Goal: Task Accomplishment & Management: Manage account settings

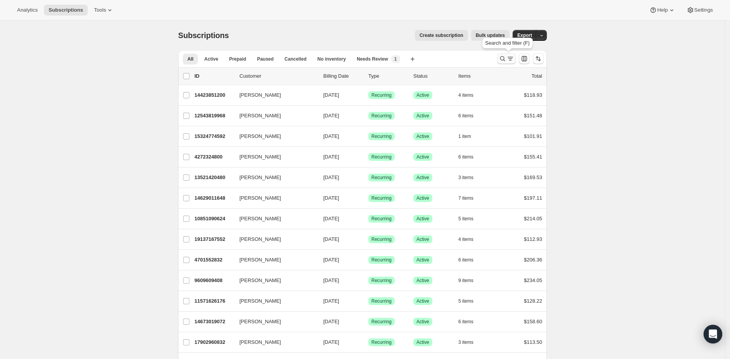
click at [506, 59] on icon "Search and filter results" at bounding box center [503, 59] width 8 height 8
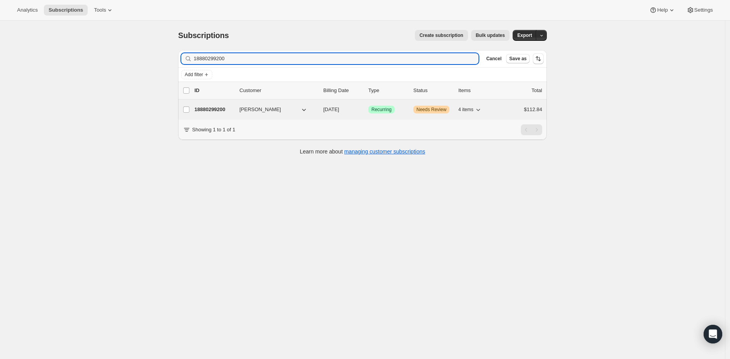
type input "18880299200"
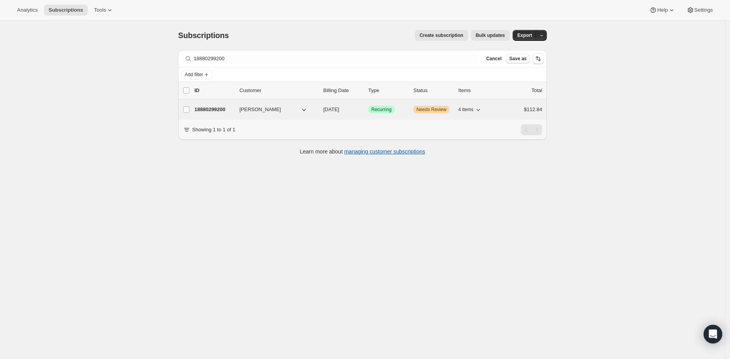
click at [217, 109] on p "18880299200" at bounding box center [213, 110] width 39 height 8
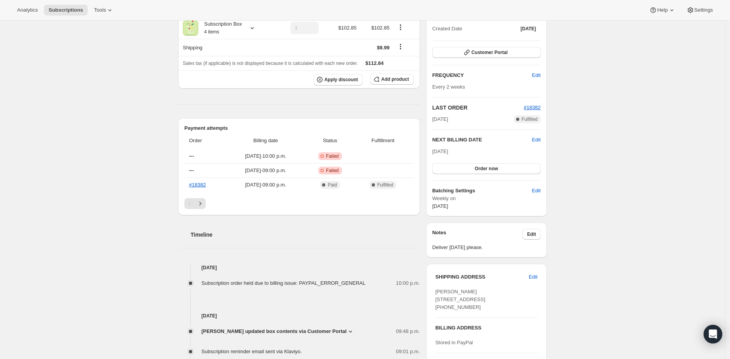
scroll to position [164, 0]
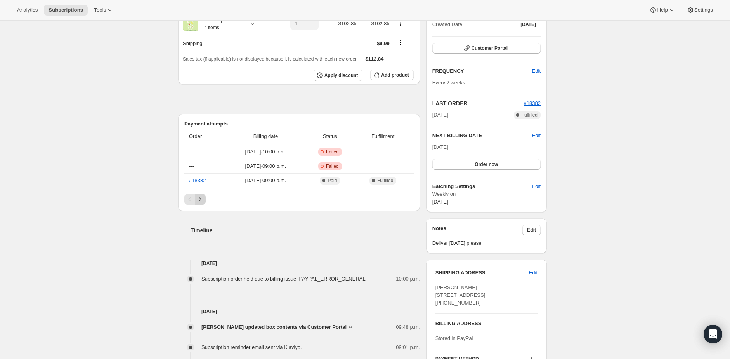
click at [203, 200] on icon "Next" at bounding box center [200, 199] width 8 height 8
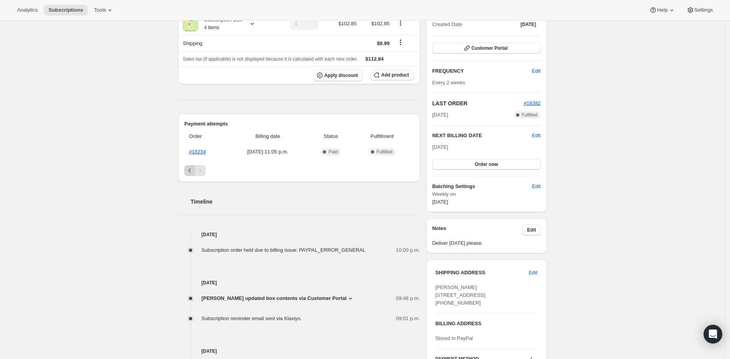
click at [194, 168] on icon "Previous" at bounding box center [190, 170] width 8 height 8
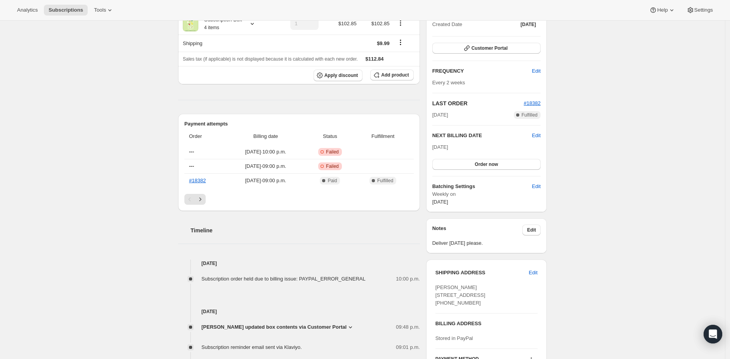
click at [663, 215] on div "Subscription #18880299200. This page is ready Subscription #18880299200 Success…" at bounding box center [362, 200] width 725 height 686
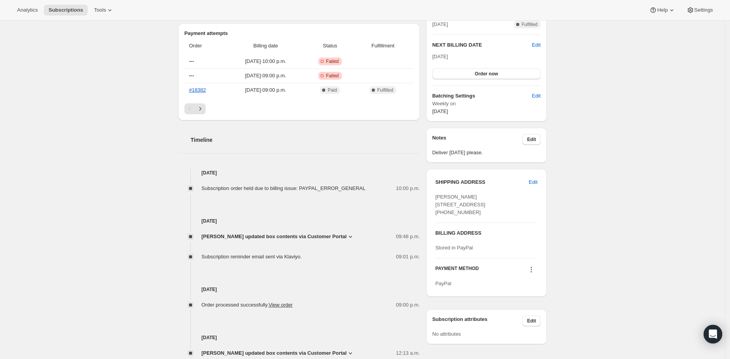
scroll to position [269, 0]
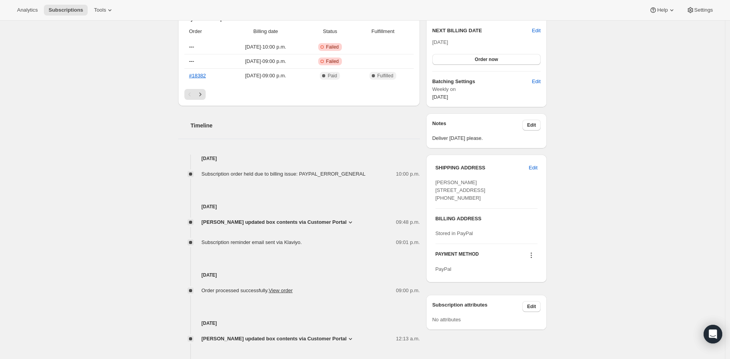
click at [343, 220] on span "[PERSON_NAME] updated box contents via Customer Portal" at bounding box center [273, 222] width 145 height 8
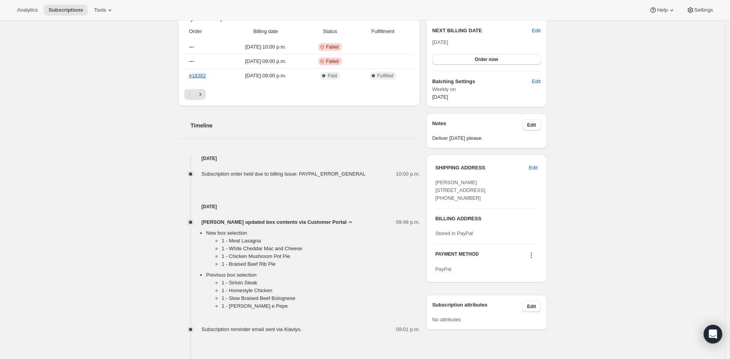
click at [348, 220] on icon at bounding box center [351, 222] width 8 height 8
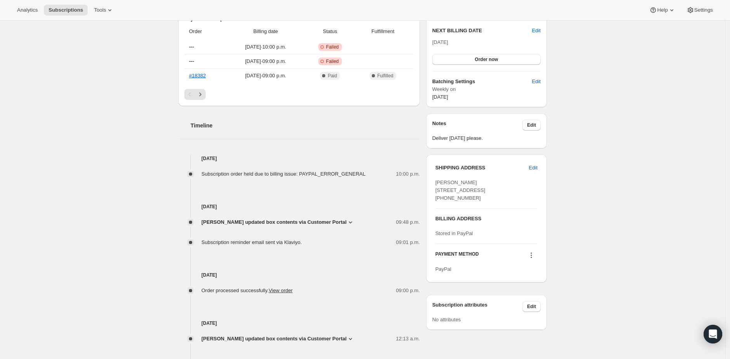
click at [574, 116] on div "Subscription #18880299200. This page is ready Subscription #18880299200 Success…" at bounding box center [362, 95] width 725 height 686
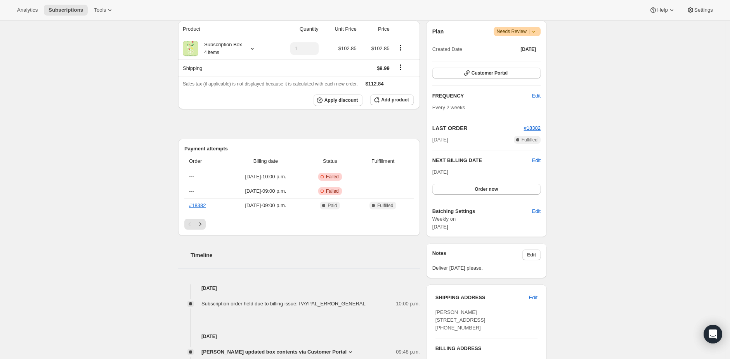
scroll to position [0, 0]
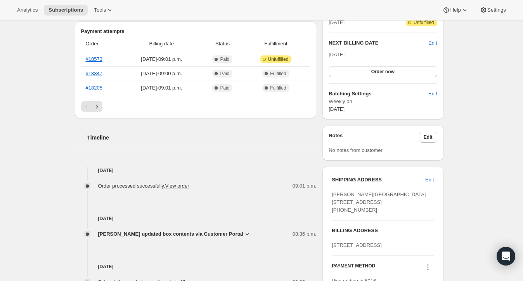
scroll to position [267, 0]
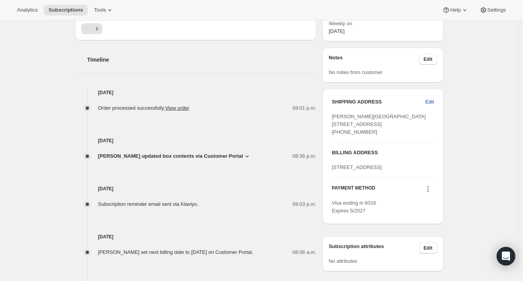
click at [435, 96] on button "Edit" at bounding box center [430, 102] width 18 height 12
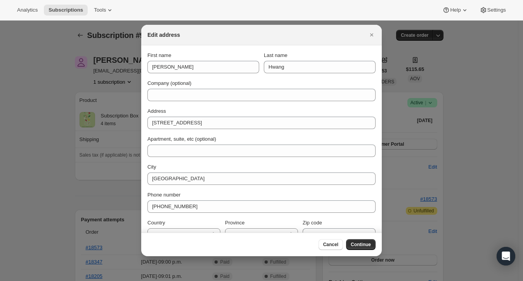
scroll to position [0, 0]
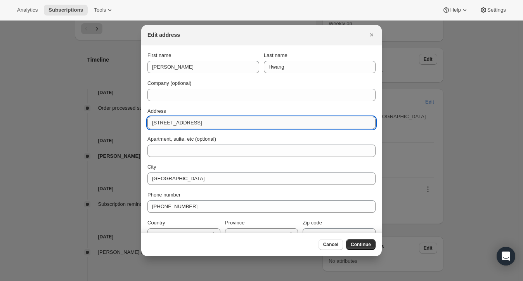
drag, startPoint x: 196, startPoint y: 121, endPoint x: 254, endPoint y: 125, distance: 58.0
click at [254, 125] on input "120 Bayview Ave., Suite S508" at bounding box center [261, 123] width 228 height 12
type input "120 Bayview Ave.,"
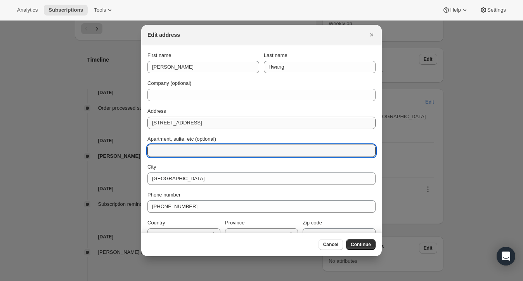
paste input "Suite S508"
type input "Suite S508"
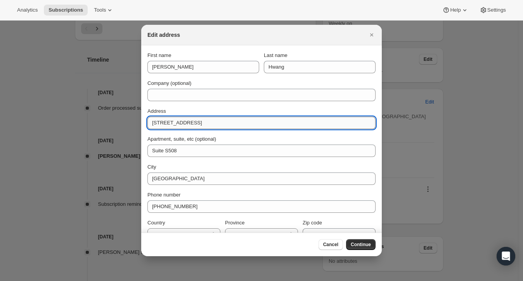
click at [229, 121] on input "120 Bayview Ave.," at bounding box center [261, 123] width 228 height 12
type input "120 Bayview Ave"
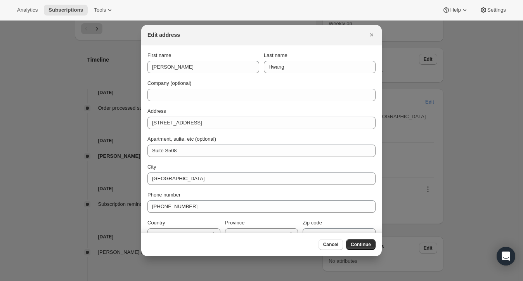
click at [242, 107] on div "Address" at bounding box center [261, 111] width 228 height 8
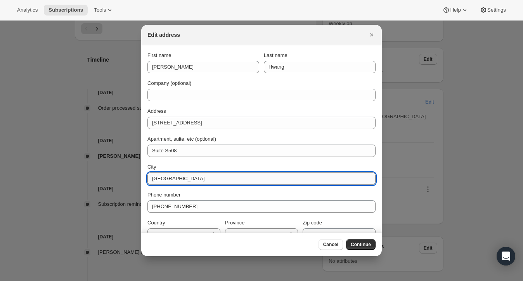
click at [201, 177] on input "Toronto" at bounding box center [261, 179] width 228 height 12
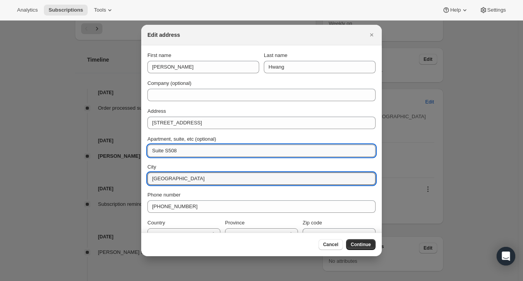
click at [204, 152] on input "Suite S508" at bounding box center [261, 151] width 228 height 12
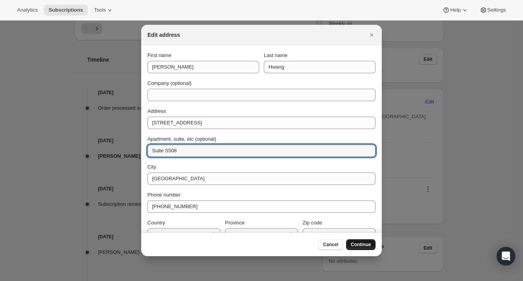
click at [364, 246] on span "Continue" at bounding box center [361, 245] width 20 height 6
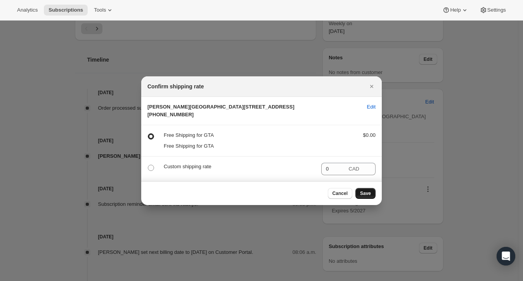
click at [362, 197] on span "Save" at bounding box center [365, 194] width 11 height 6
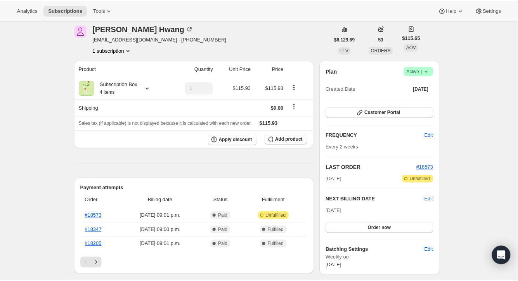
scroll to position [267, 0]
